Goal: Transaction & Acquisition: Purchase product/service

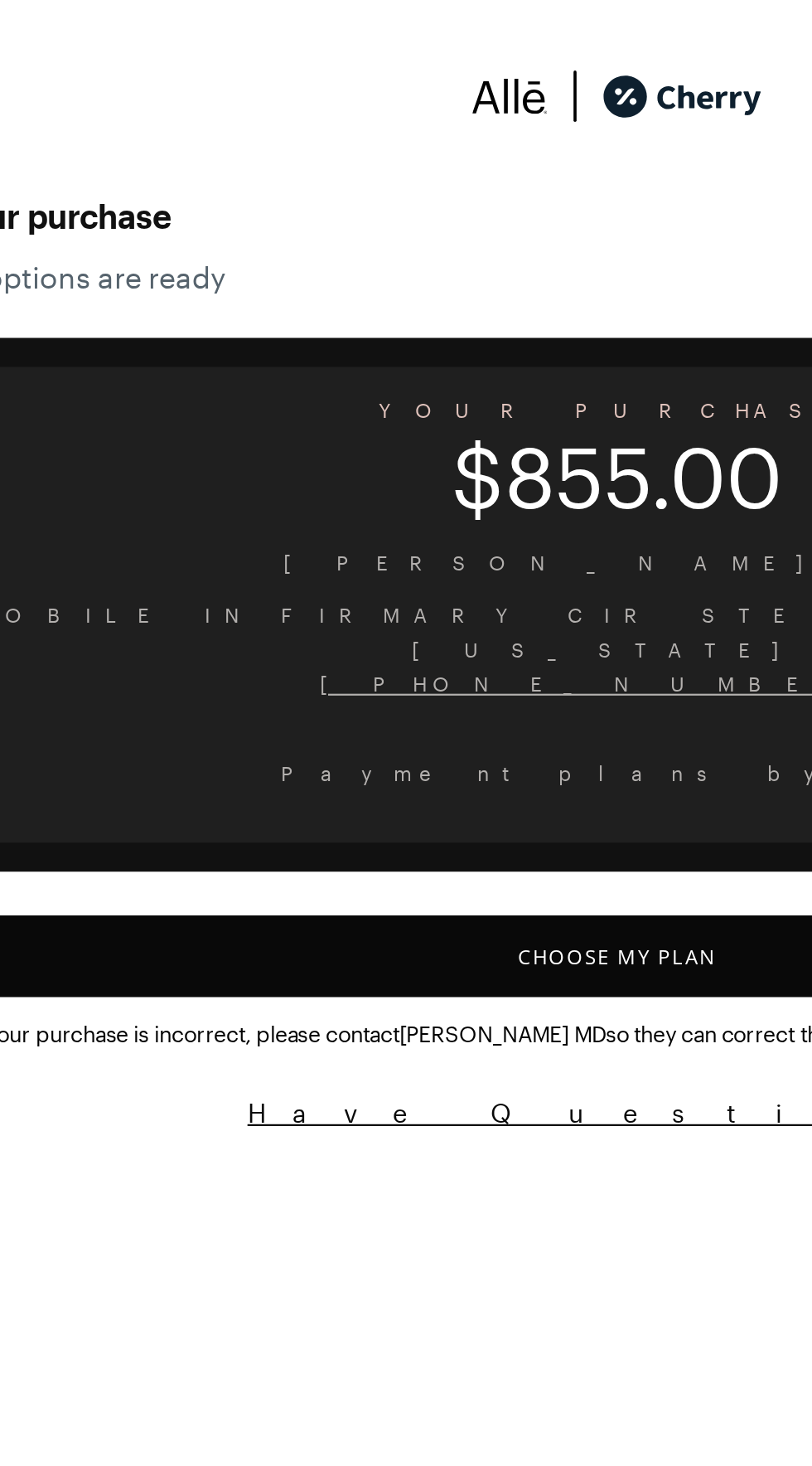
click at [415, 422] on button "Choose My Plan" at bounding box center [406, 436] width 772 height 37
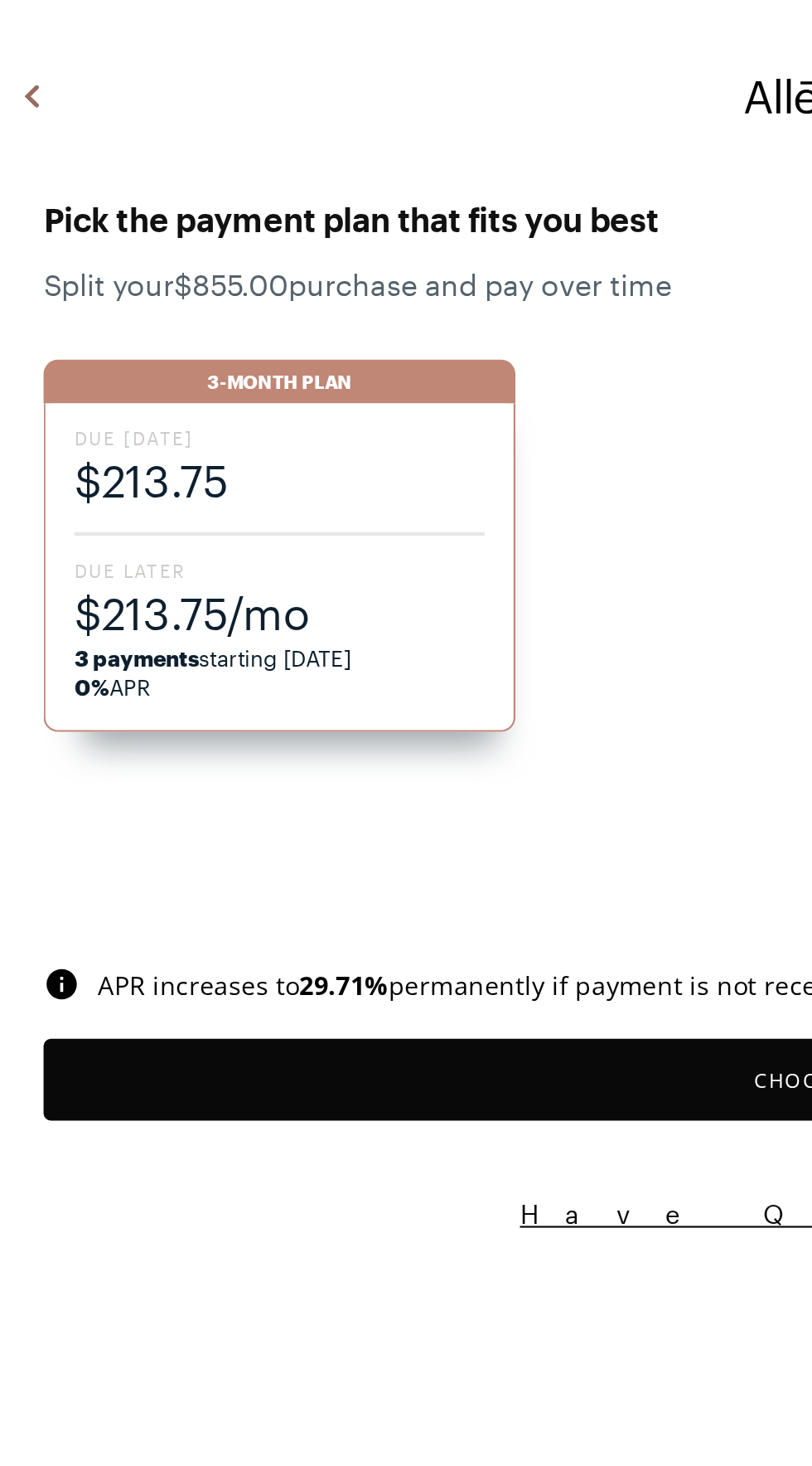
click at [115, 266] on span "$213.75/mo" at bounding box center [128, 279] width 187 height 27
click at [134, 295] on span "3 payments starting [DATE] 0% APR" at bounding box center [128, 306] width 187 height 26
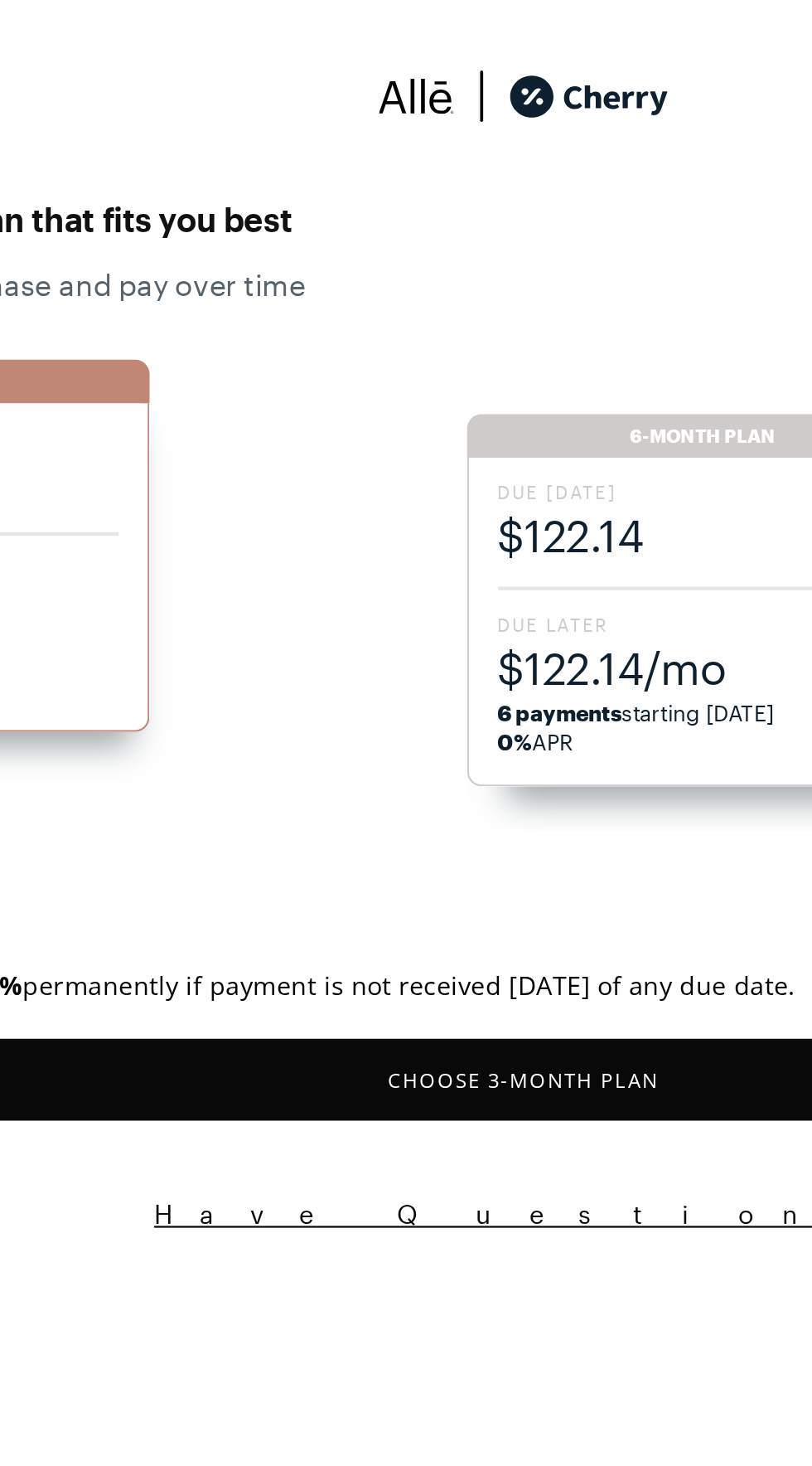
click at [425, 497] on button "Choose 3 -Month Plan" at bounding box center [406, 492] width 772 height 37
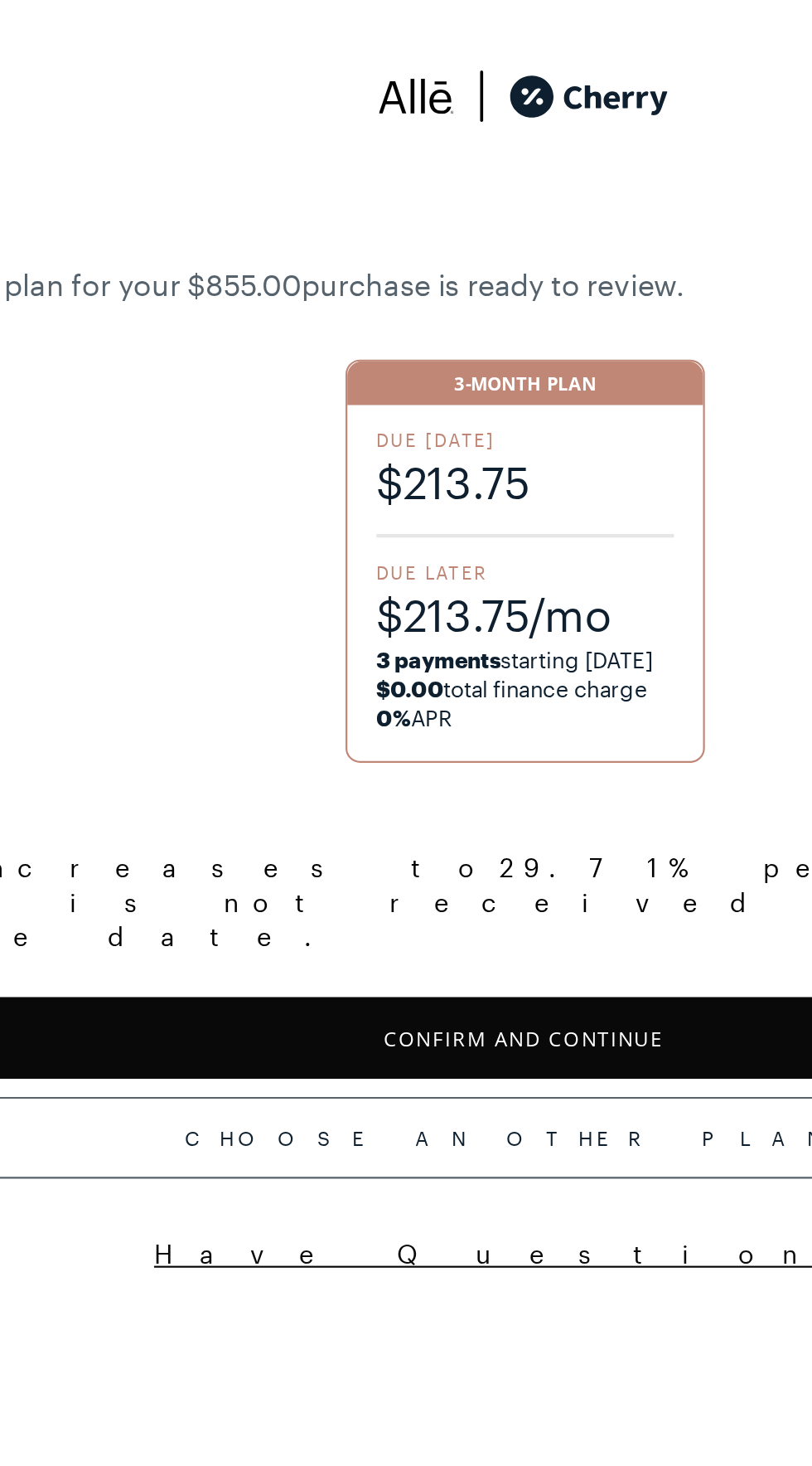
click at [414, 455] on button "Confirm and Continue" at bounding box center [406, 473] width 772 height 37
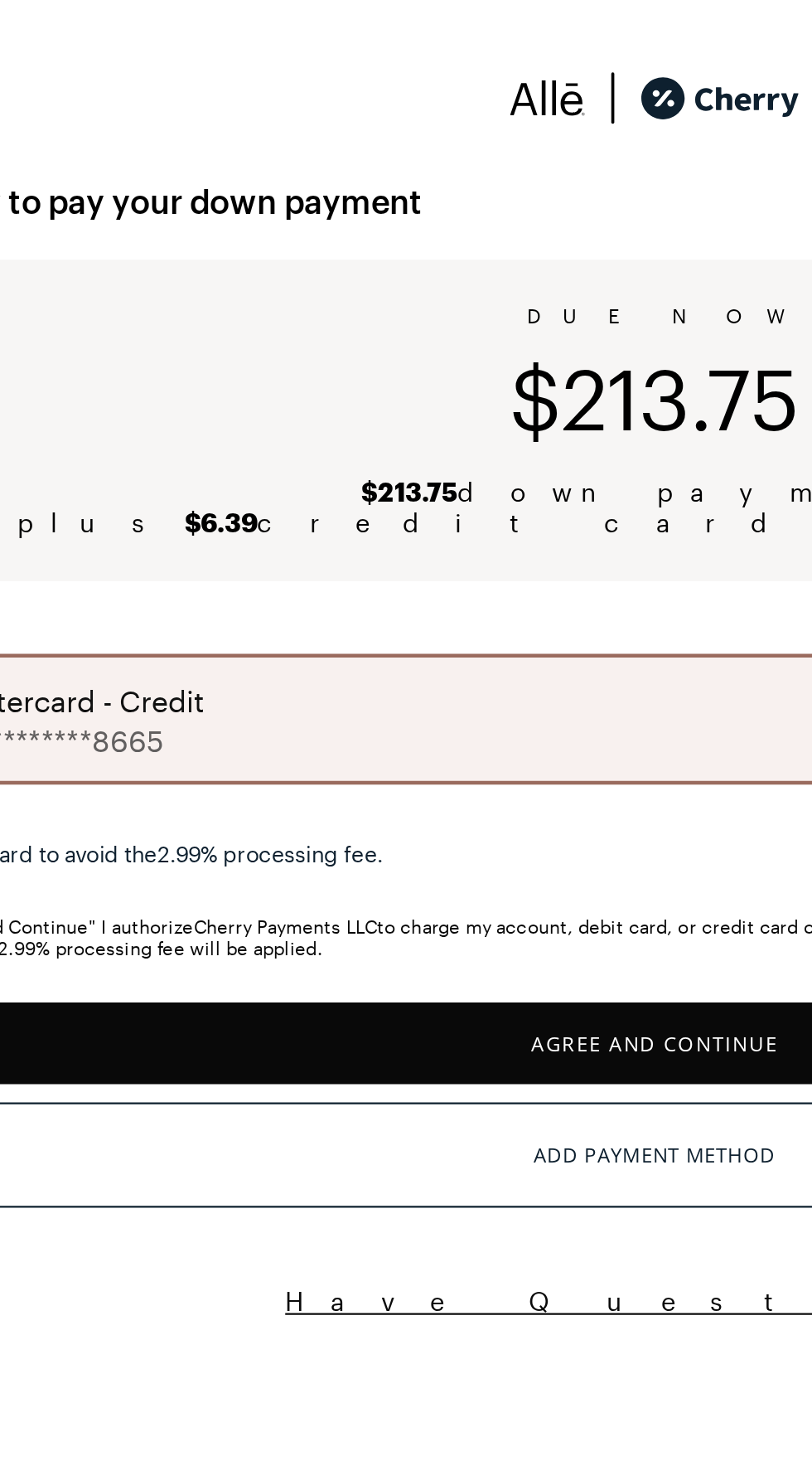
click at [392, 472] on button "Agree and Continue" at bounding box center [406, 476] width 772 height 37
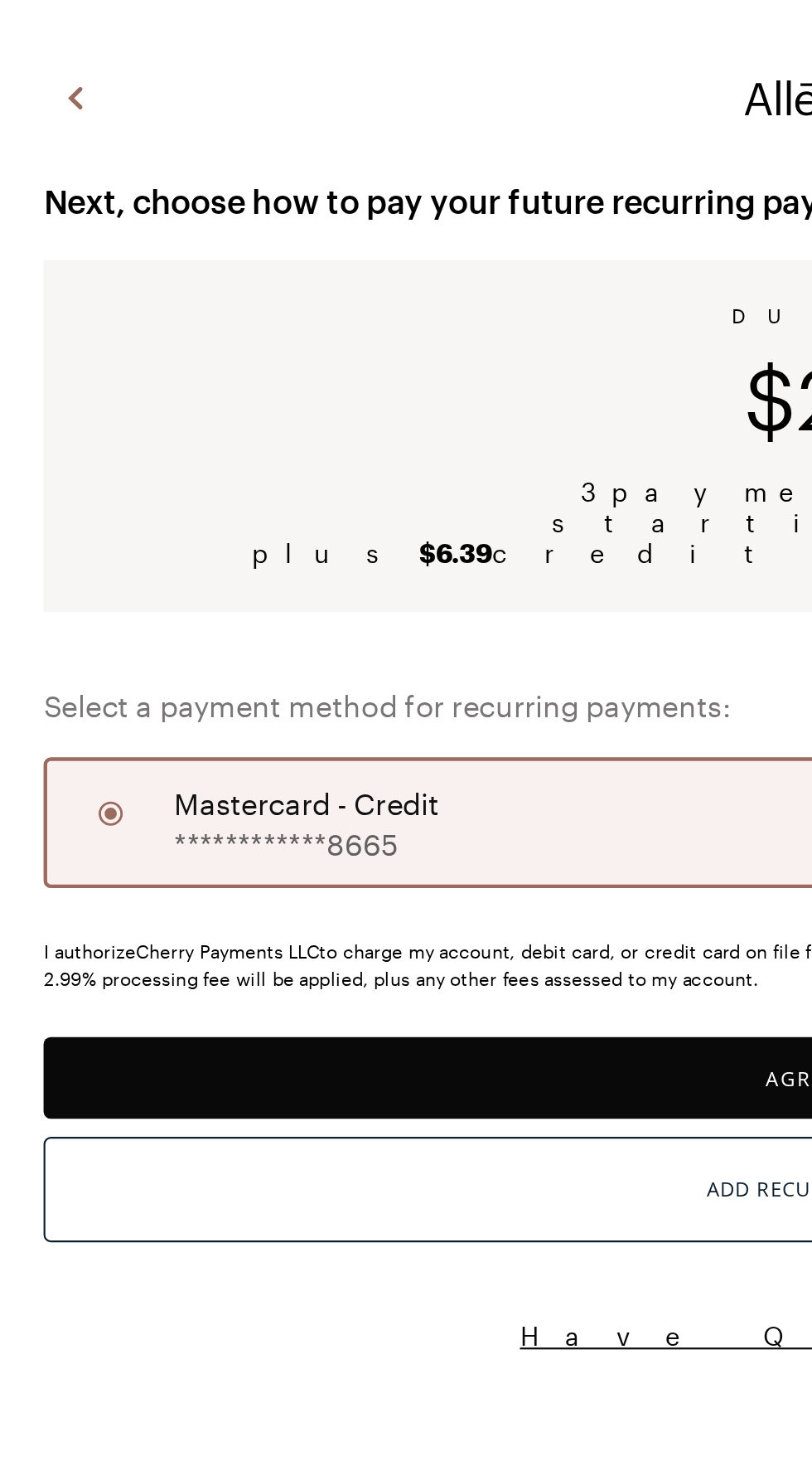
click at [316, 479] on button "Agree and Continue" at bounding box center [406, 491] width 772 height 37
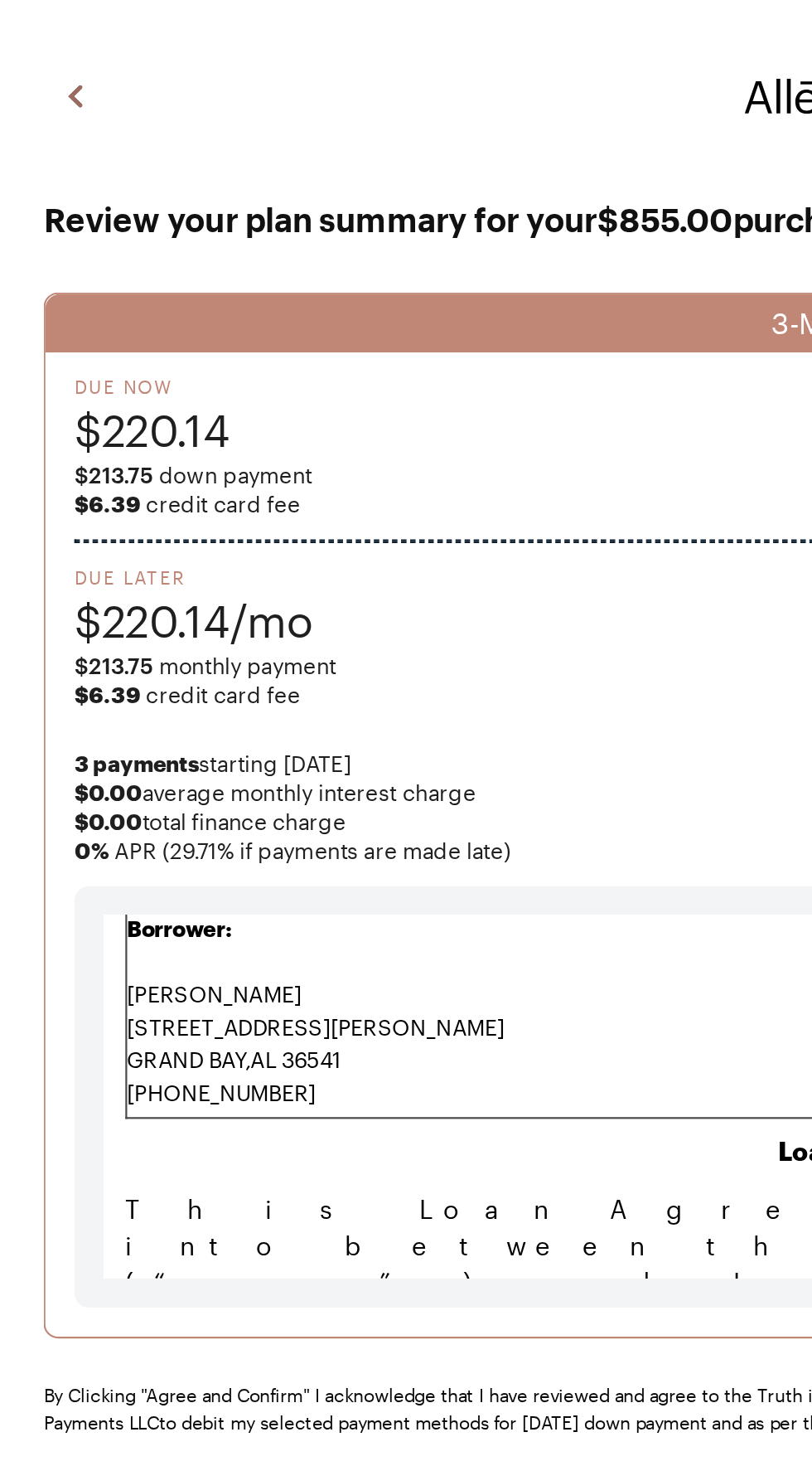
scroll to position [265, 0]
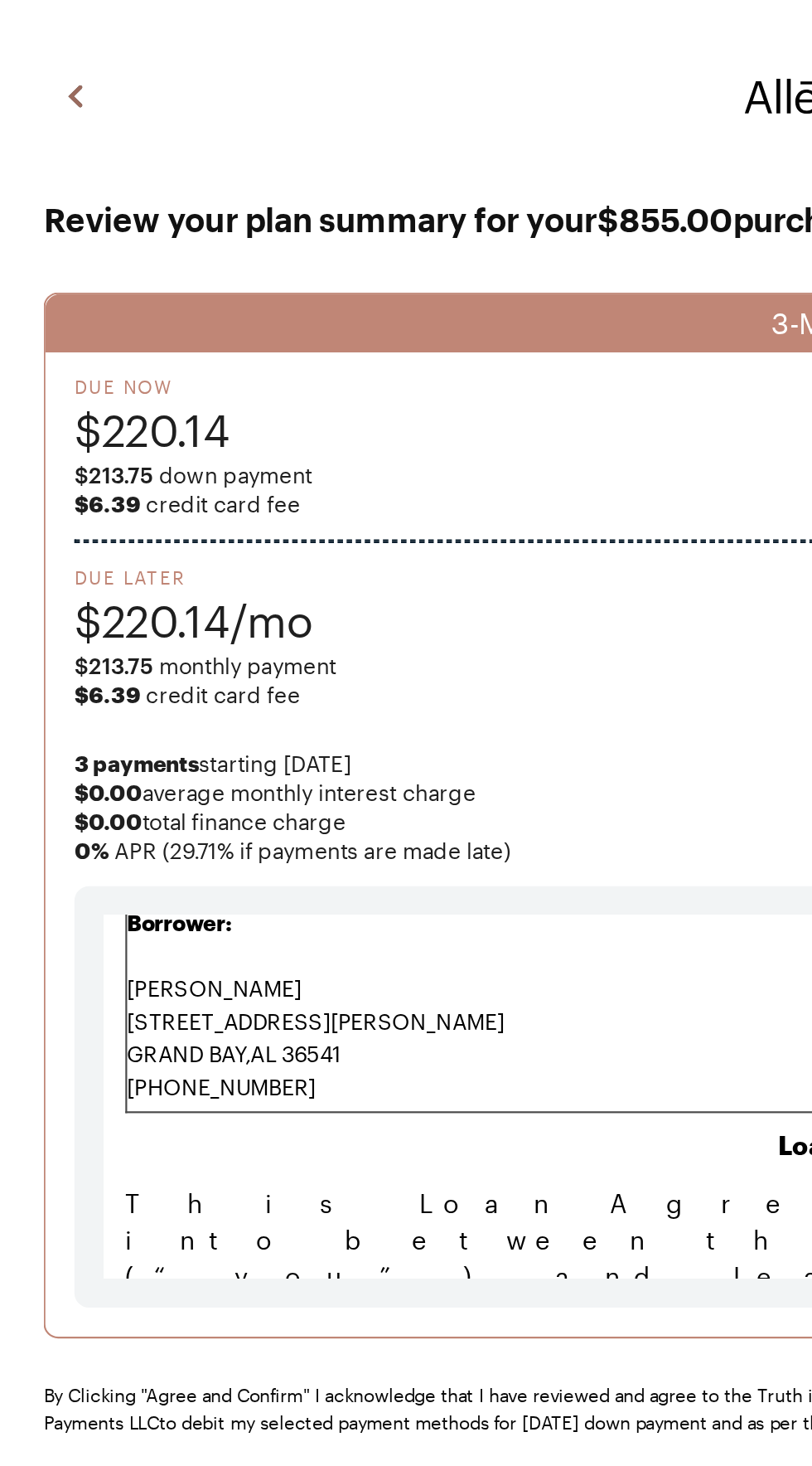
click at [442, 713] on button "Agree and Confirm" at bounding box center [406, 693] width 772 height 37
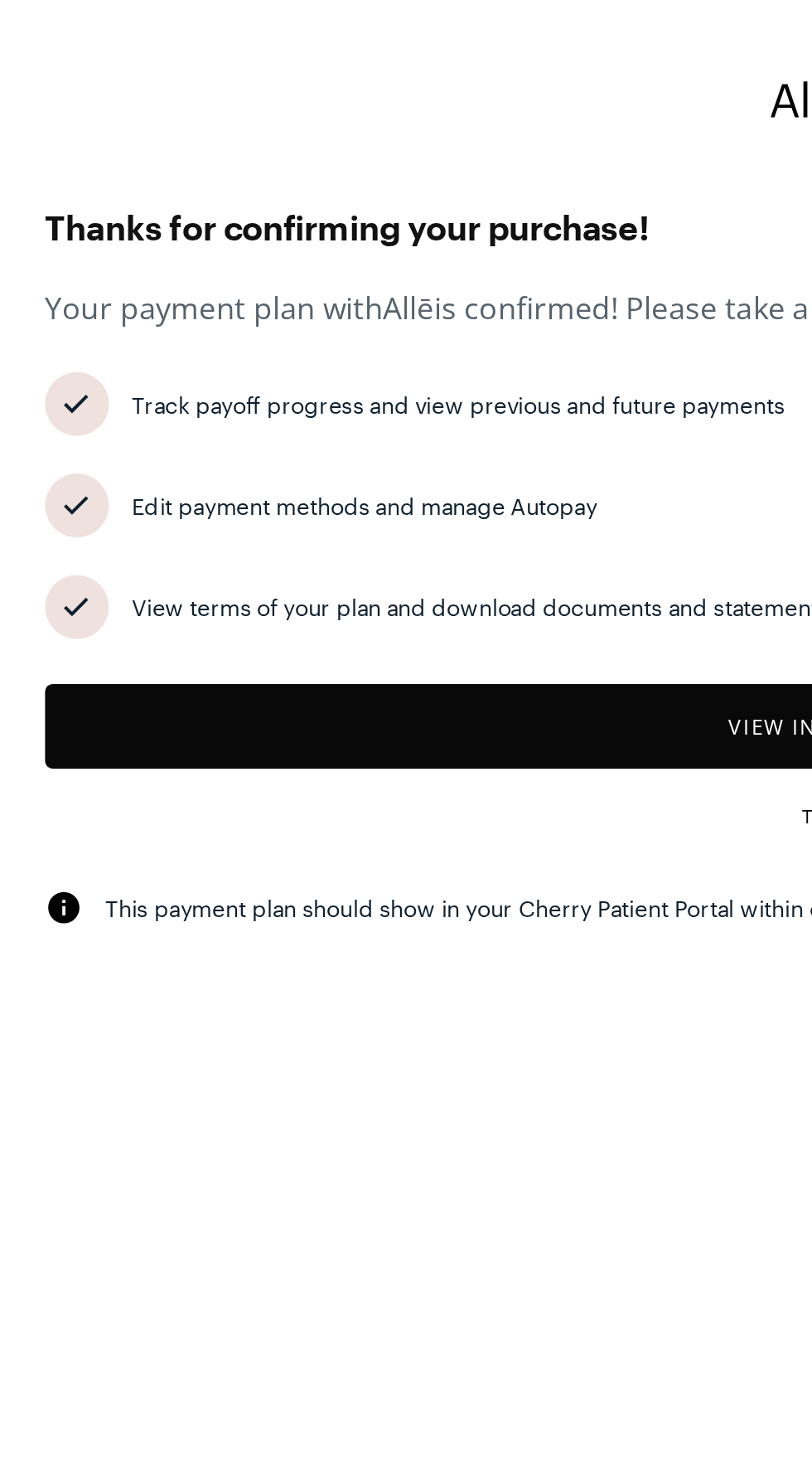
click at [416, 325] on button "View in Cherry patient portal" at bounding box center [406, 320] width 772 height 37
